Goal: Use online tool/utility: Use online tool/utility

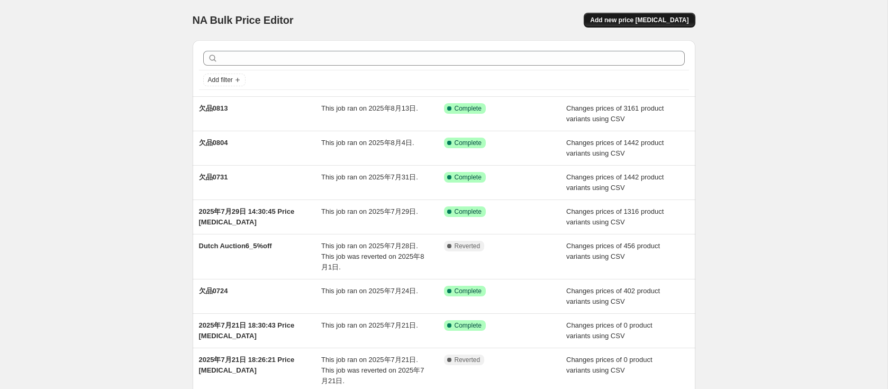
click at [639, 26] on button "Add new price [MEDICAL_DATA]" at bounding box center [638, 20] width 111 height 15
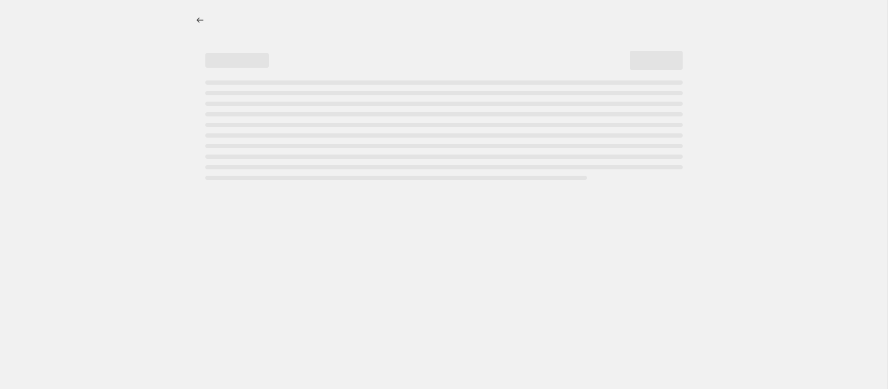
select select "percentage"
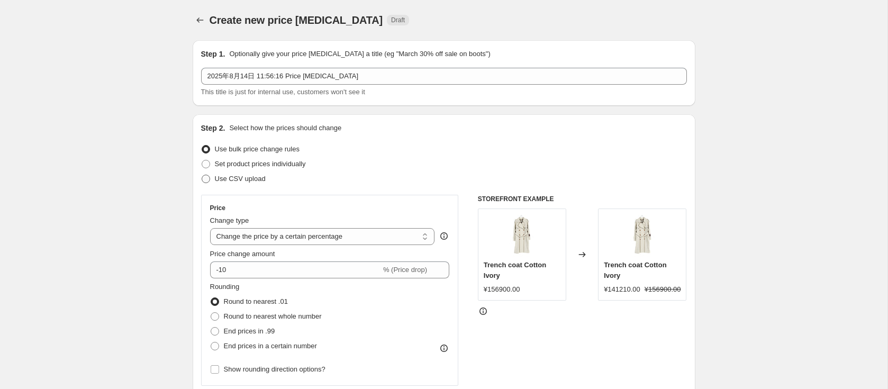
click at [241, 181] on span "Use CSV upload" at bounding box center [240, 179] width 51 height 8
click at [202, 175] on input "Use CSV upload" at bounding box center [202, 175] width 1 height 1
radio input "true"
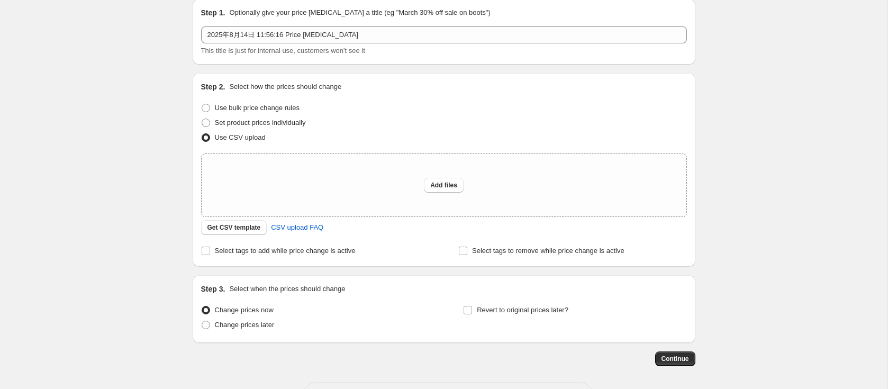
scroll to position [47, 0]
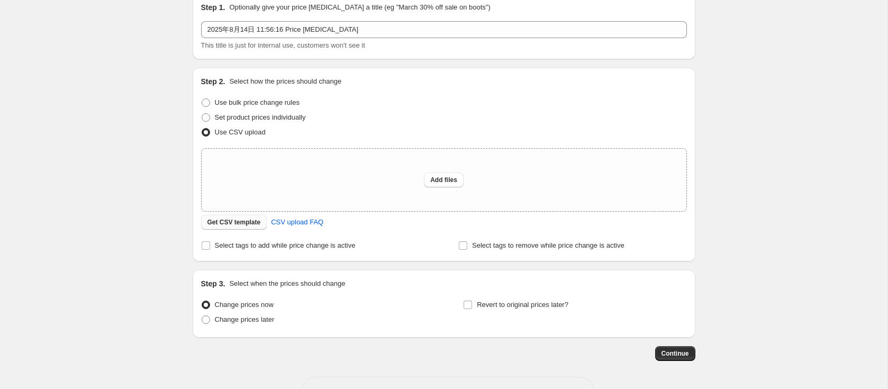
click at [235, 221] on span "Get CSV template" at bounding box center [233, 222] width 53 height 8
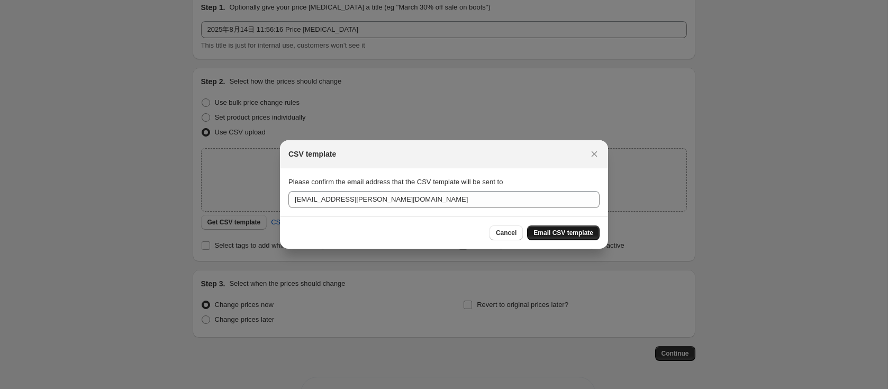
click at [559, 236] on span "Email CSV template" at bounding box center [563, 233] width 60 height 8
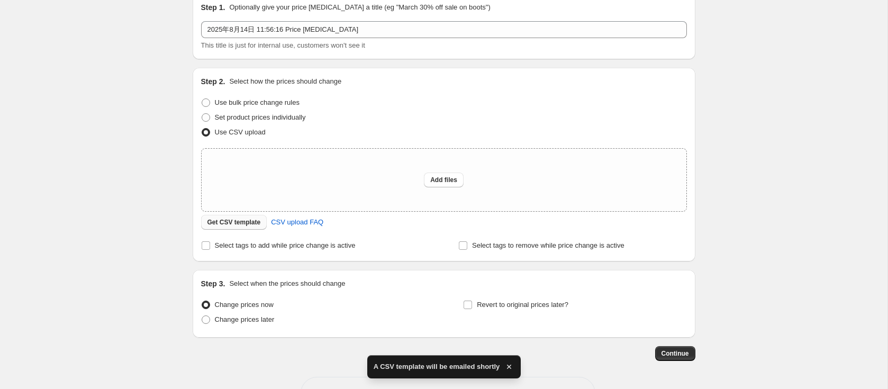
click at [240, 223] on span "Get CSV template" at bounding box center [233, 222] width 53 height 8
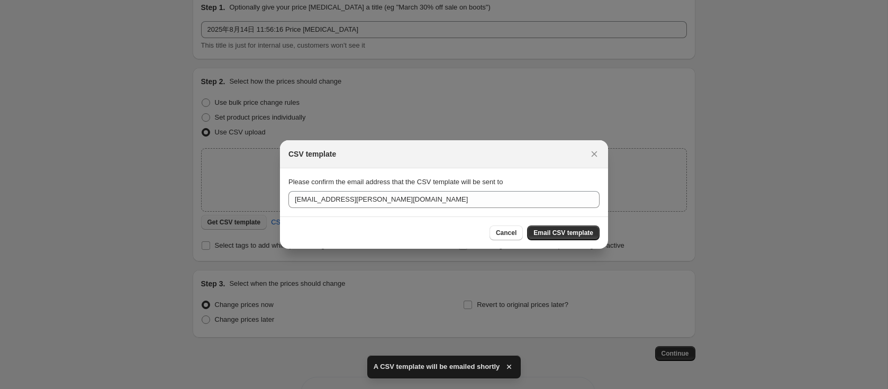
scroll to position [0, 0]
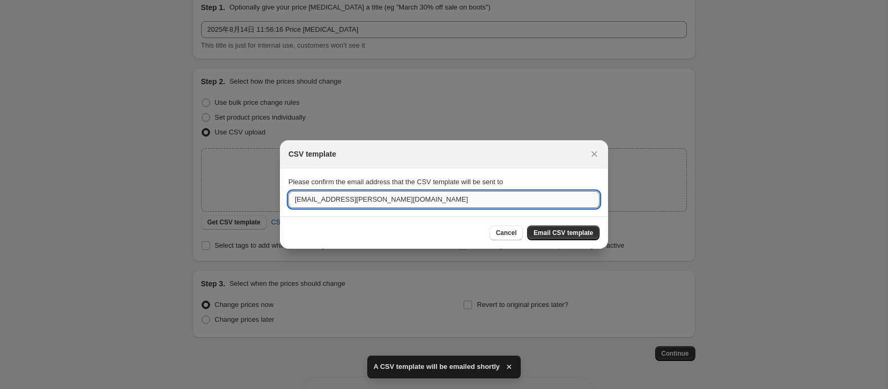
click at [454, 205] on input "[EMAIL_ADDRESS][PERSON_NAME][DOMAIN_NAME]" at bounding box center [443, 199] width 311 height 17
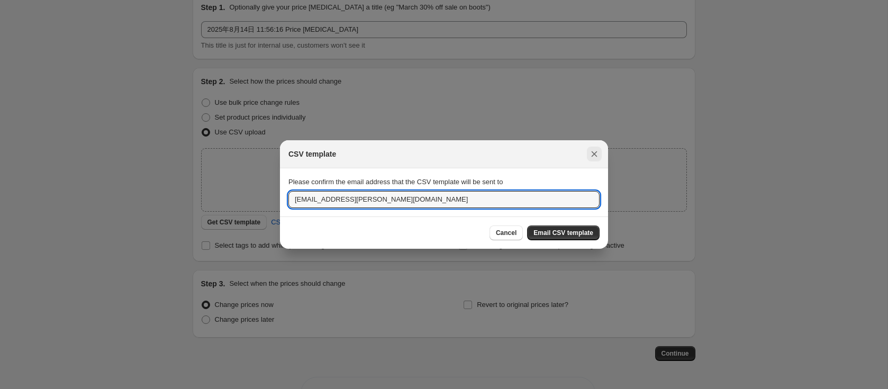
click at [595, 152] on icon "Close" at bounding box center [594, 154] width 11 height 11
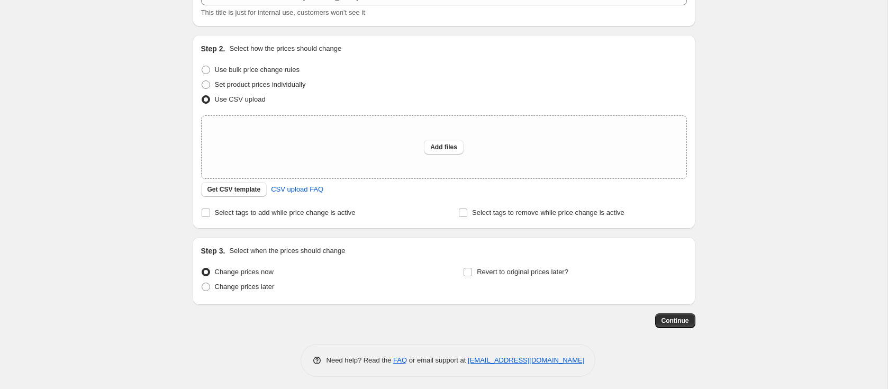
scroll to position [83, 0]
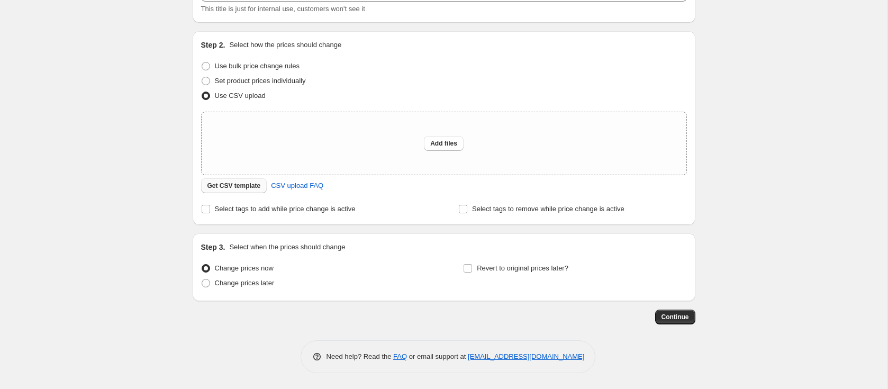
click at [243, 186] on span "Get CSV template" at bounding box center [233, 185] width 53 height 8
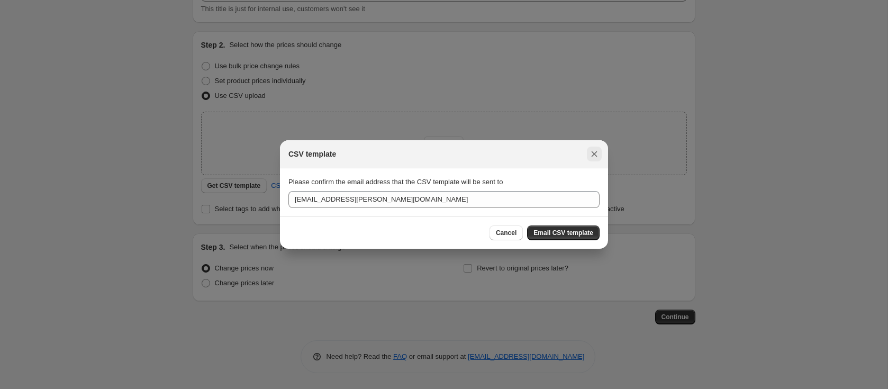
click at [591, 160] on button "Close" at bounding box center [594, 154] width 15 height 15
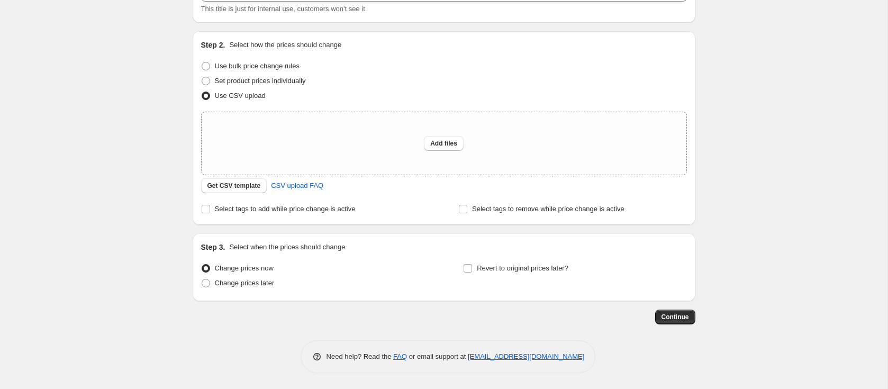
scroll to position [0, 0]
